Goal: Task Accomplishment & Management: Use online tool/utility

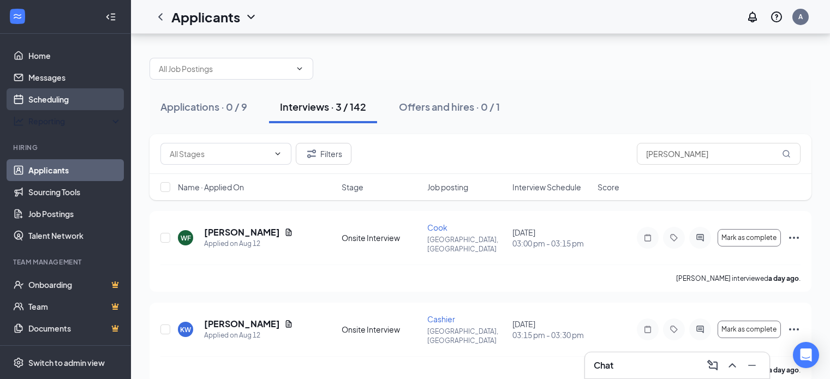
scroll to position [28, 0]
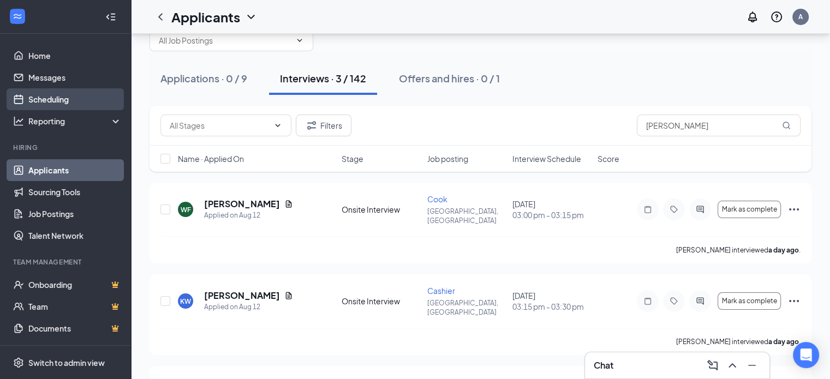
click at [56, 104] on link "Scheduling" at bounding box center [74, 99] width 93 height 22
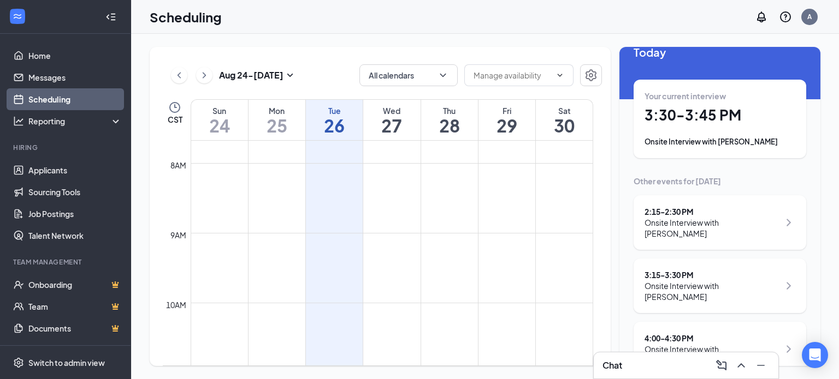
scroll to position [26, 0]
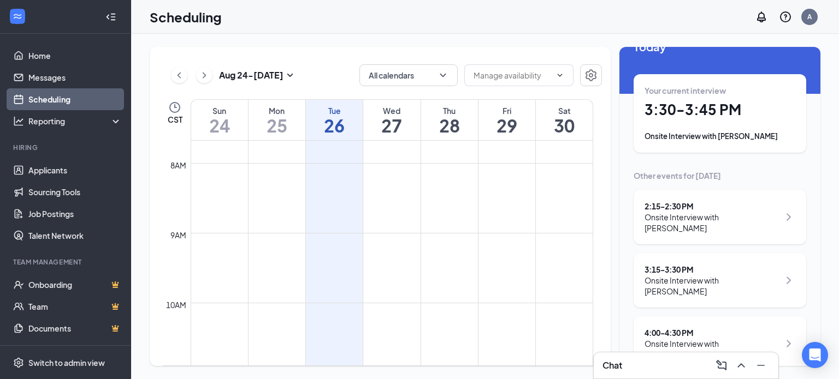
click at [686, 328] on div "4:00 - 4:30 PM" at bounding box center [711, 333] width 135 height 11
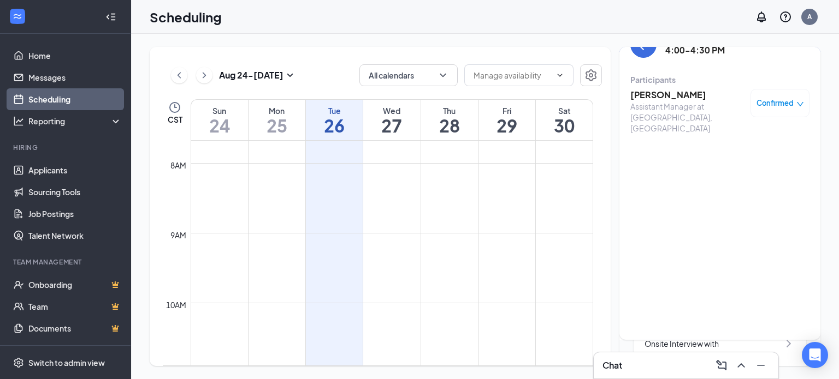
click at [676, 96] on h3 "[PERSON_NAME]" at bounding box center [687, 95] width 115 height 12
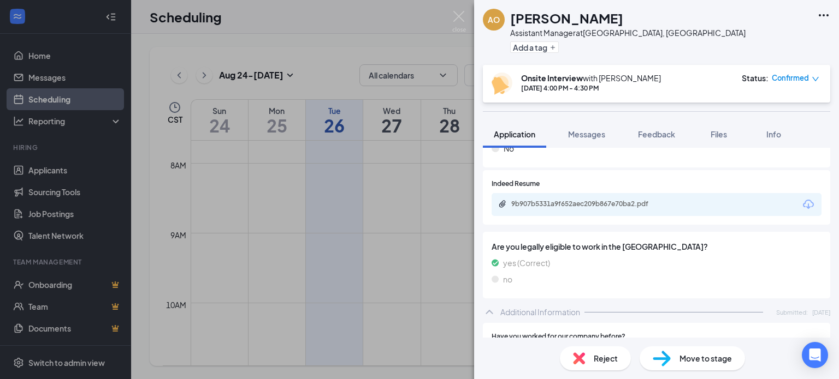
scroll to position [234, 0]
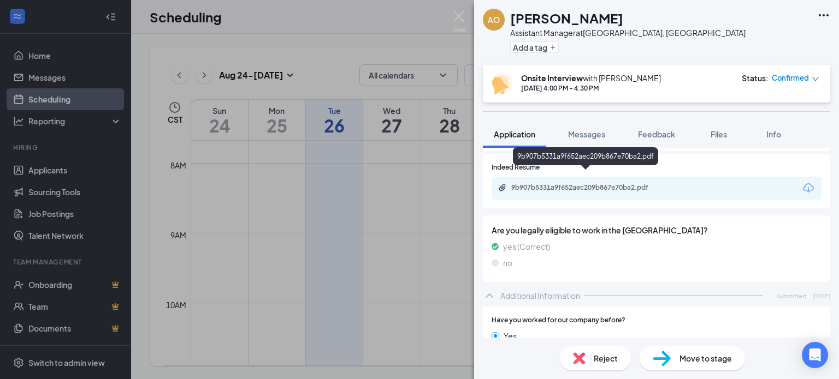
click at [609, 183] on div "9b907b5331a9f652aec209b867e70ba2.pdf" at bounding box center [587, 187] width 153 height 9
click at [455, 15] on img at bounding box center [459, 21] width 14 height 21
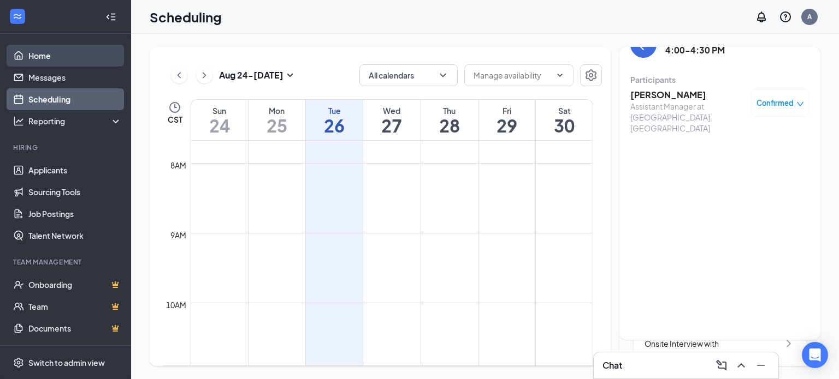
click at [43, 60] on link "Home" at bounding box center [74, 56] width 93 height 22
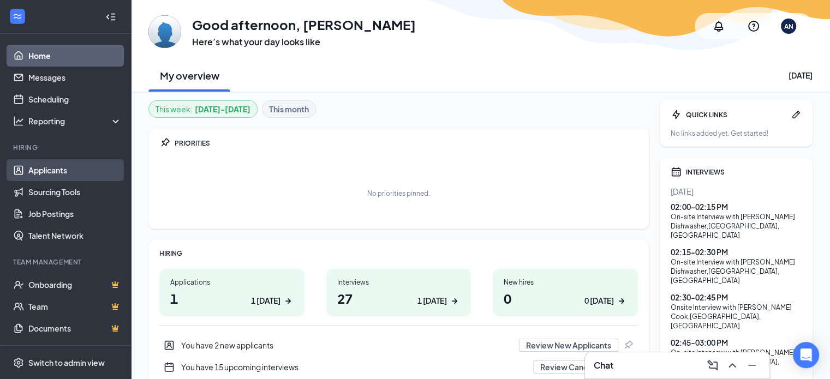
click at [60, 174] on link "Applicants" at bounding box center [74, 170] width 93 height 22
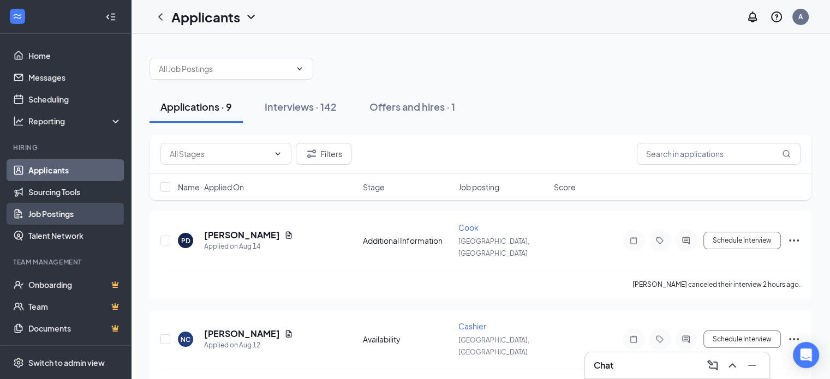
click at [67, 213] on link "Job Postings" at bounding box center [74, 214] width 93 height 22
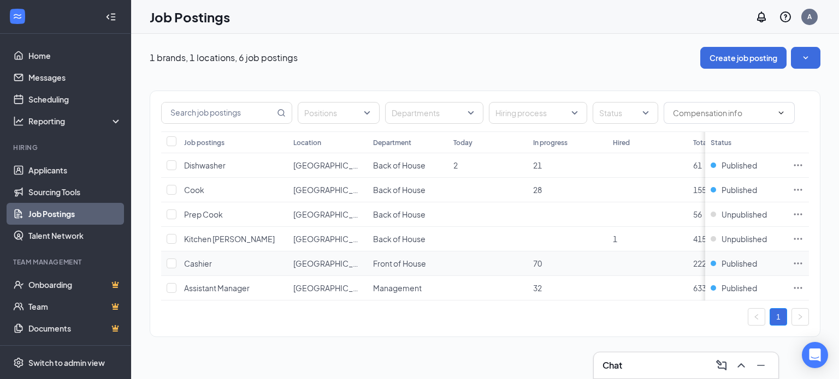
click at [381, 269] on td "Front of House" at bounding box center [407, 264] width 80 height 25
click at [795, 264] on icon "Ellipses" at bounding box center [797, 263] width 11 height 11
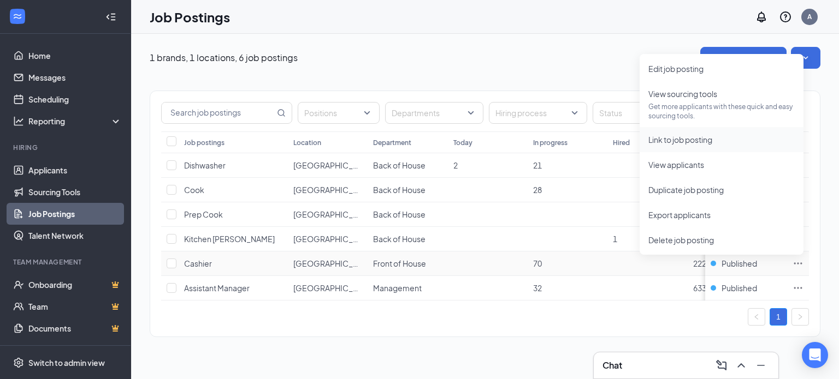
click at [690, 137] on span "Link to job posting" at bounding box center [680, 140] width 64 height 10
